Goal: Find contact information: Find contact information

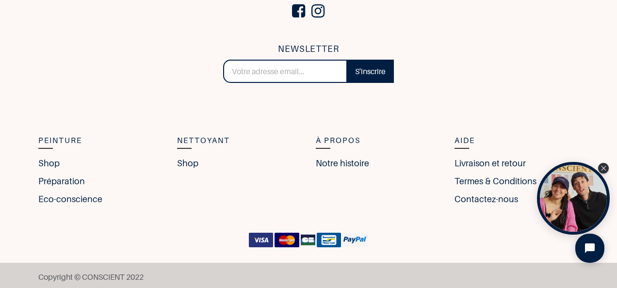
scroll to position [2103, 0]
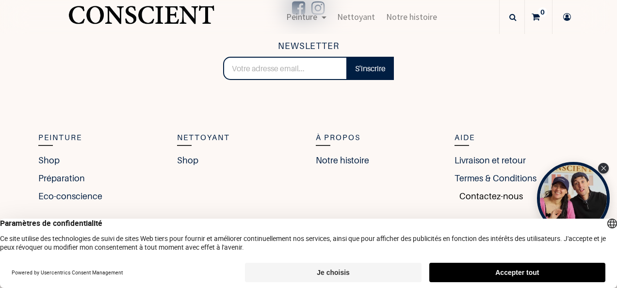
click at [484, 193] on link "Contactez-nous" at bounding box center [489, 196] width 68 height 13
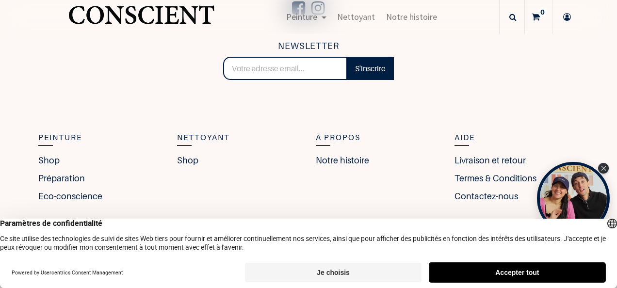
click at [511, 270] on button "Accepter tout" at bounding box center [518, 272] width 176 height 19
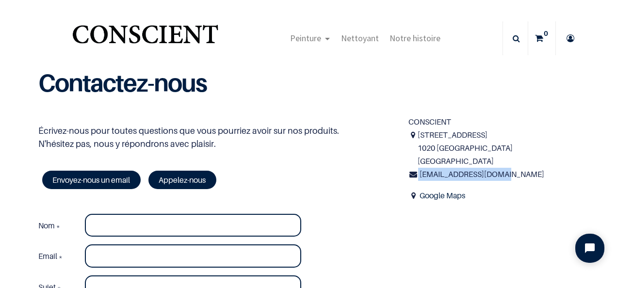
drag, startPoint x: 414, startPoint y: 174, endPoint x: 499, endPoint y: 169, distance: 84.6
click at [499, 169] on div "infos@beconscient.com" at bounding box center [494, 174] width 171 height 13
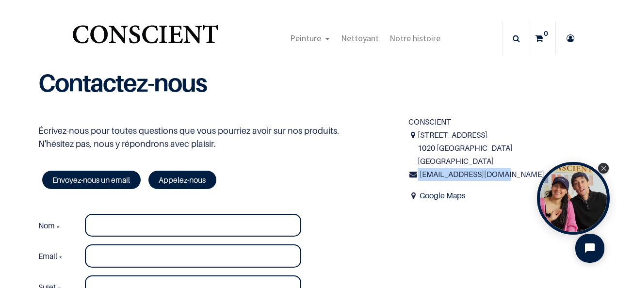
copy div "infos@beconscient.com"
